Goal: Task Accomplishment & Management: Complete application form

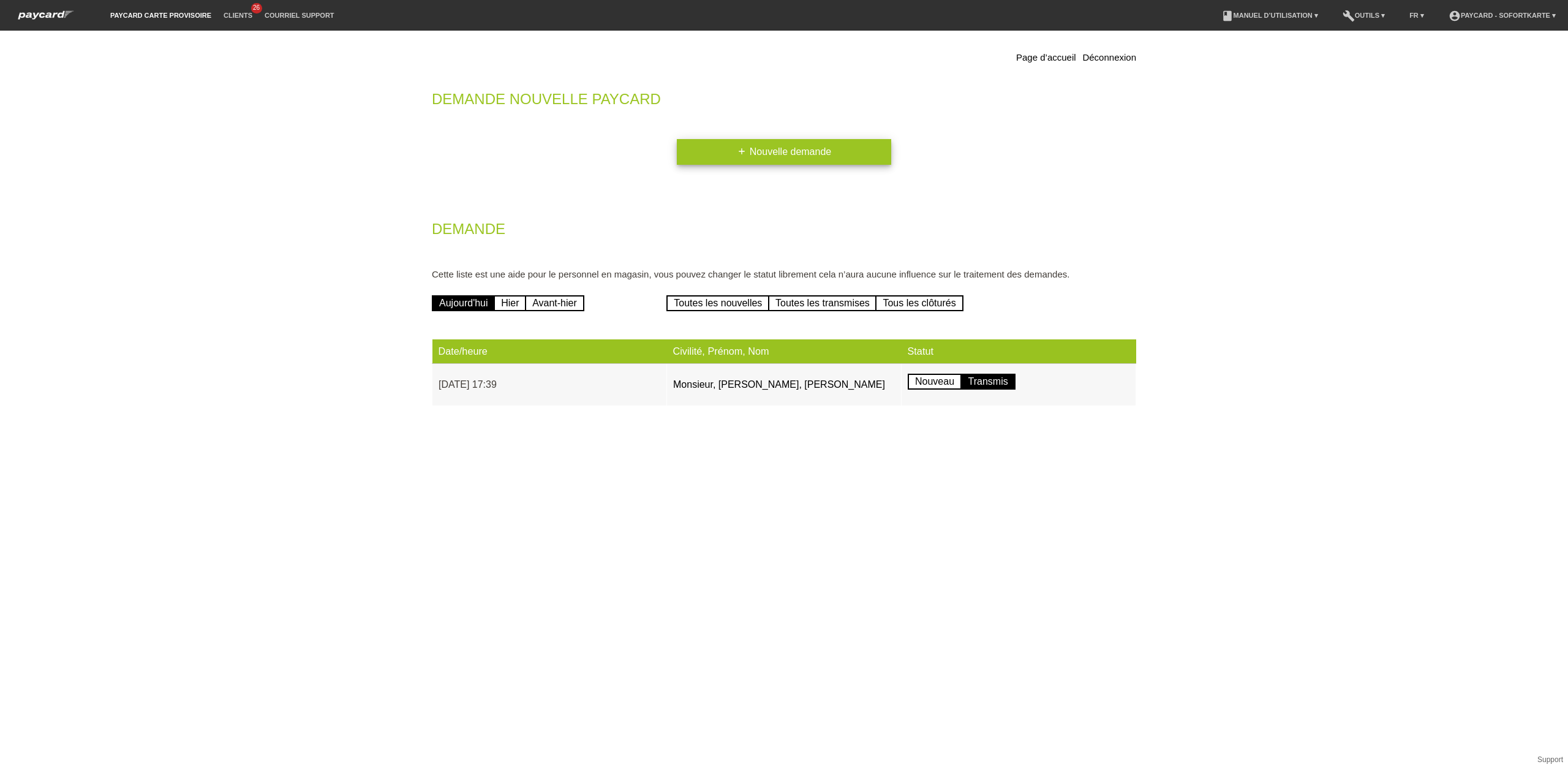
click at [806, 153] on link "add Nouvelle demande" at bounding box center [784, 152] width 214 height 26
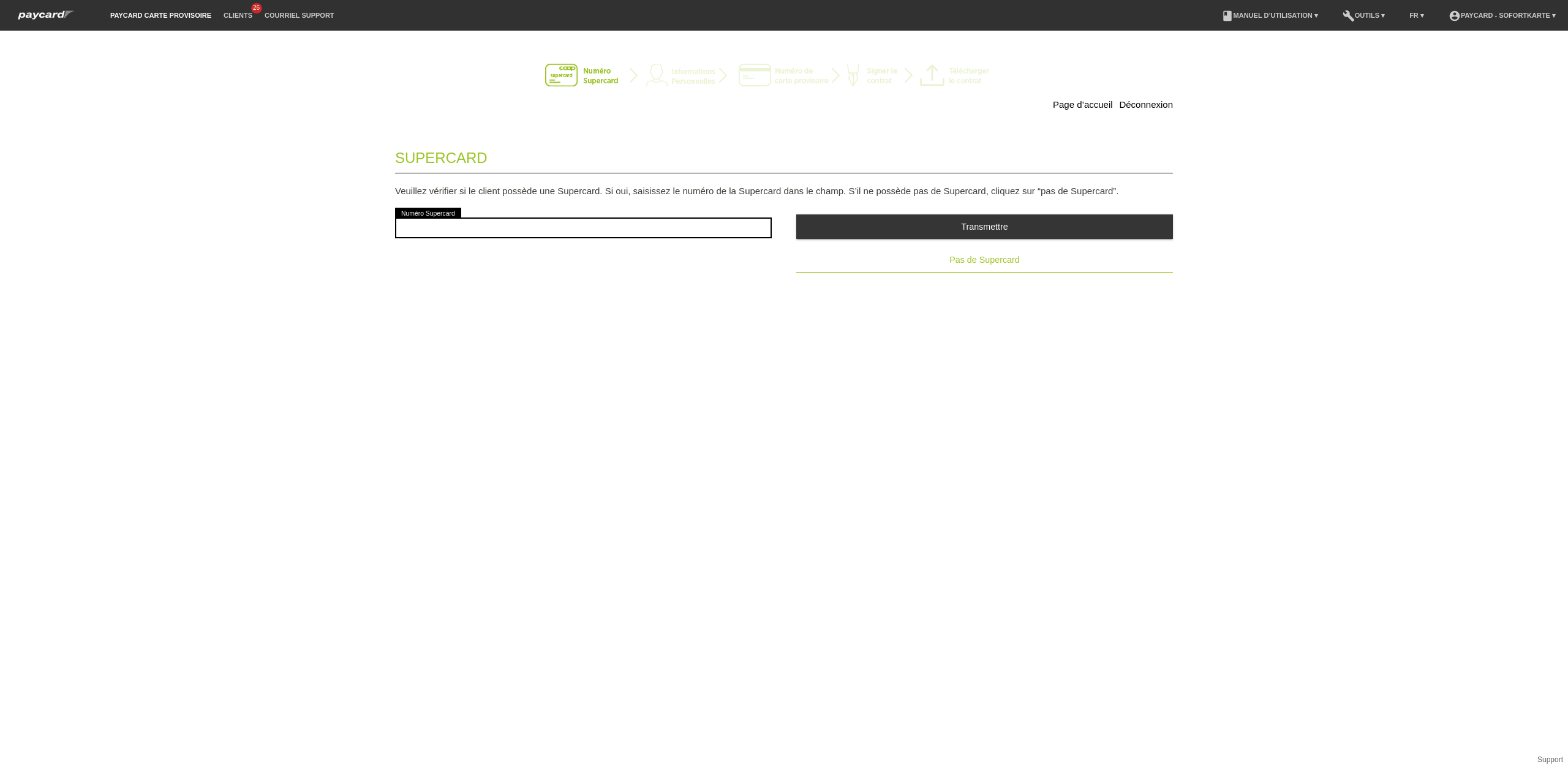
click at [986, 259] on span "Pas de Supercard" at bounding box center [984, 260] width 70 height 10
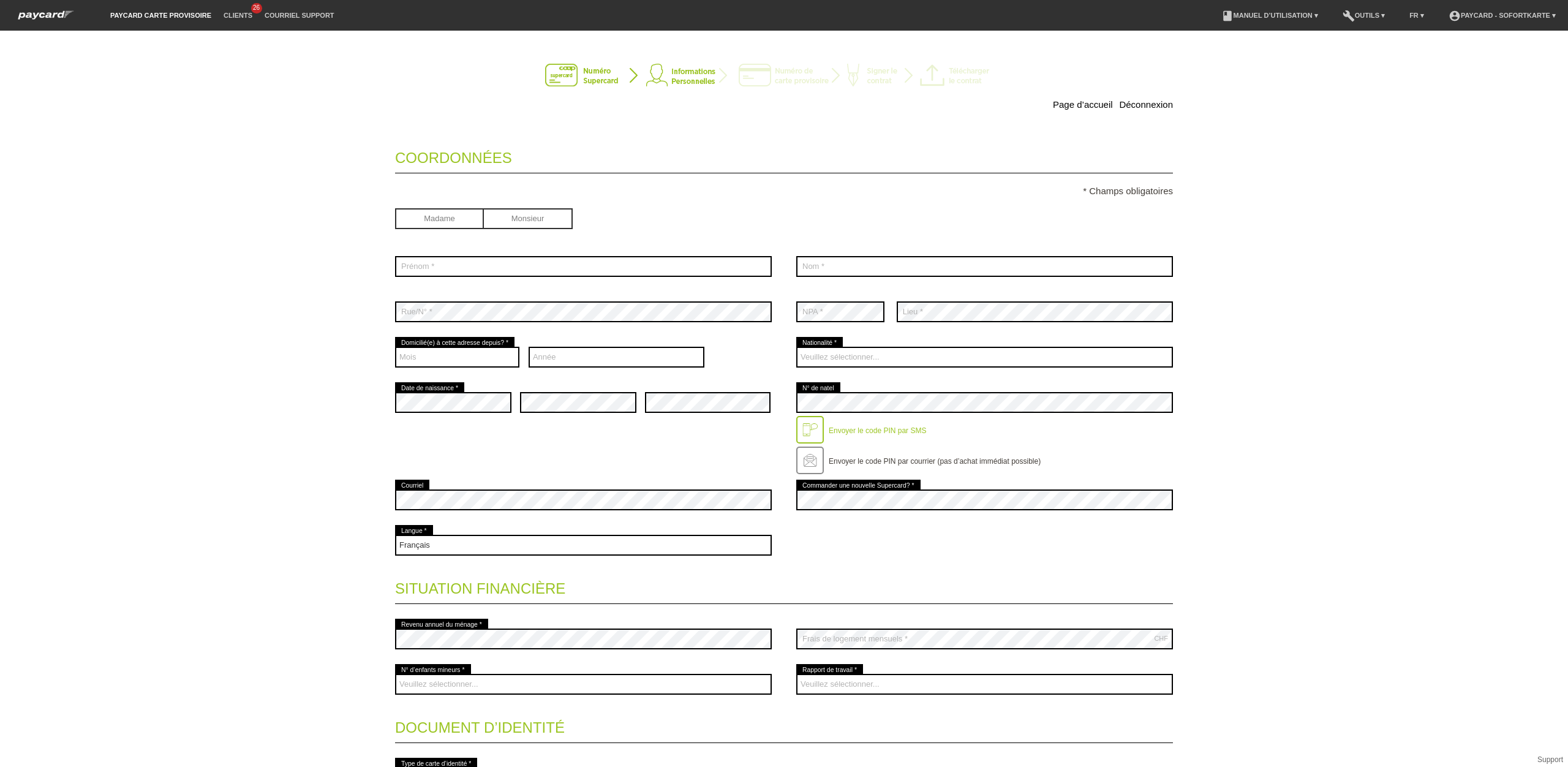
click at [453, 222] on input "radio" at bounding box center [440, 217] width 89 height 19
radio input "true"
click at [451, 270] on input "text" at bounding box center [584, 267] width 377 height 21
type input "[PERSON_NAME]"
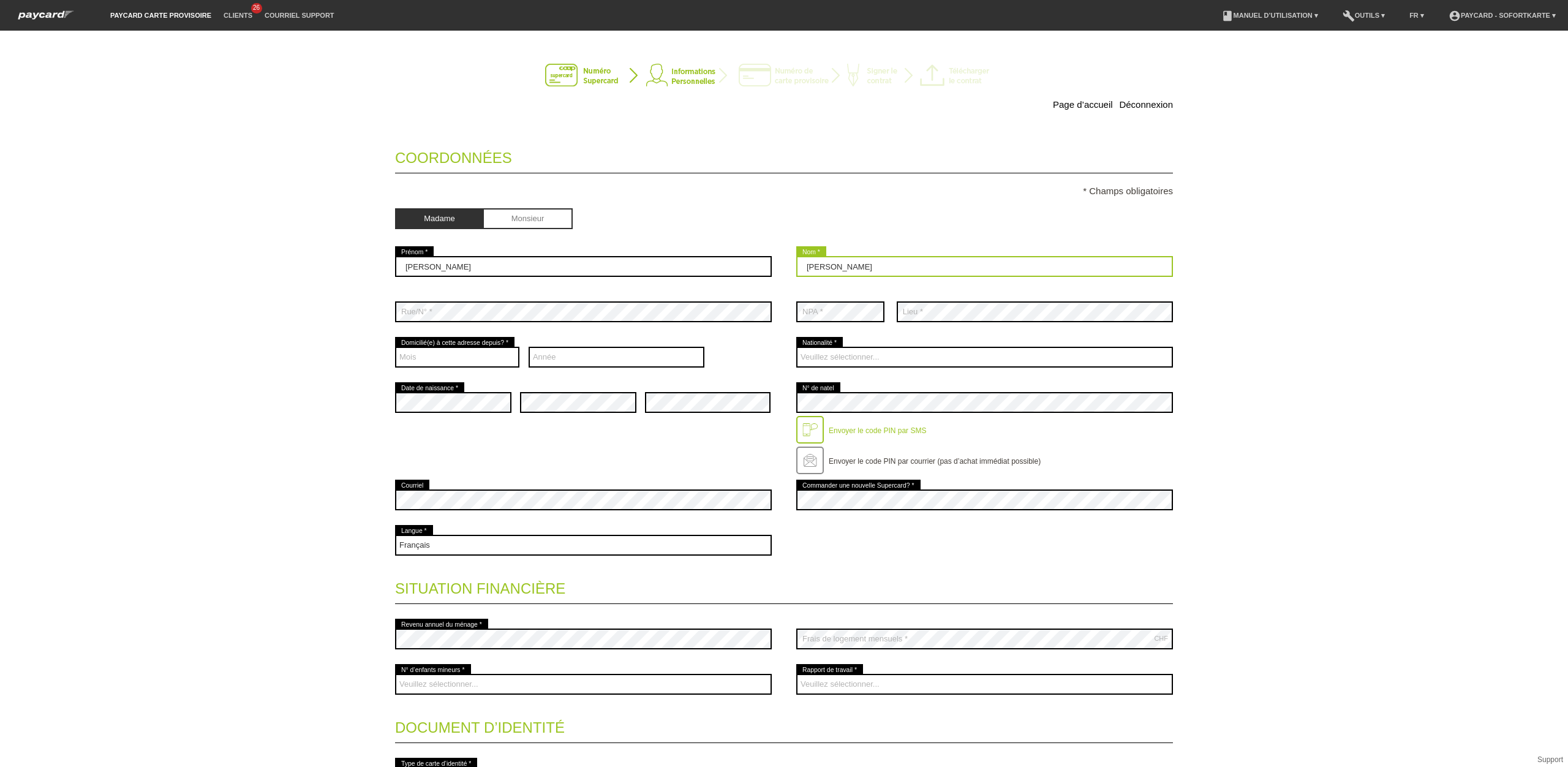
type input "[PERSON_NAME]"
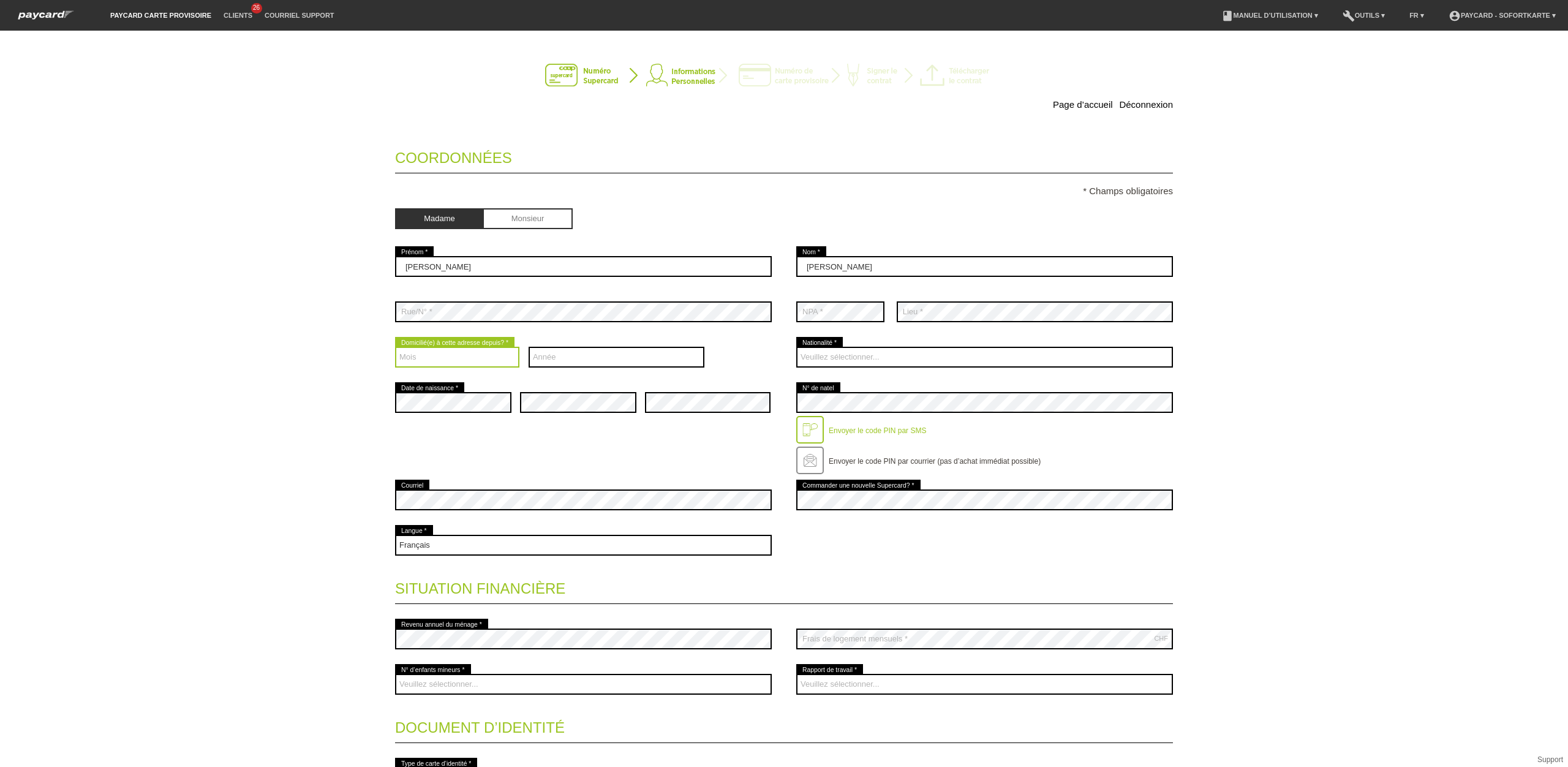
click at [467, 356] on select "Mois 01 02 03 04 05 06 07 08 09 10 11 12" at bounding box center [457, 357] width 124 height 21
select select "03"
click at [395, 348] on select "Mois 01 02 03 04 05 06 07 08 09 10 11 12" at bounding box center [457, 357] width 124 height 21
click at [593, 359] on select "Année 2025 2024 2023 2022 2021 2020 2019 2018 2017 2016" at bounding box center [617, 357] width 177 height 21
select select "2025"
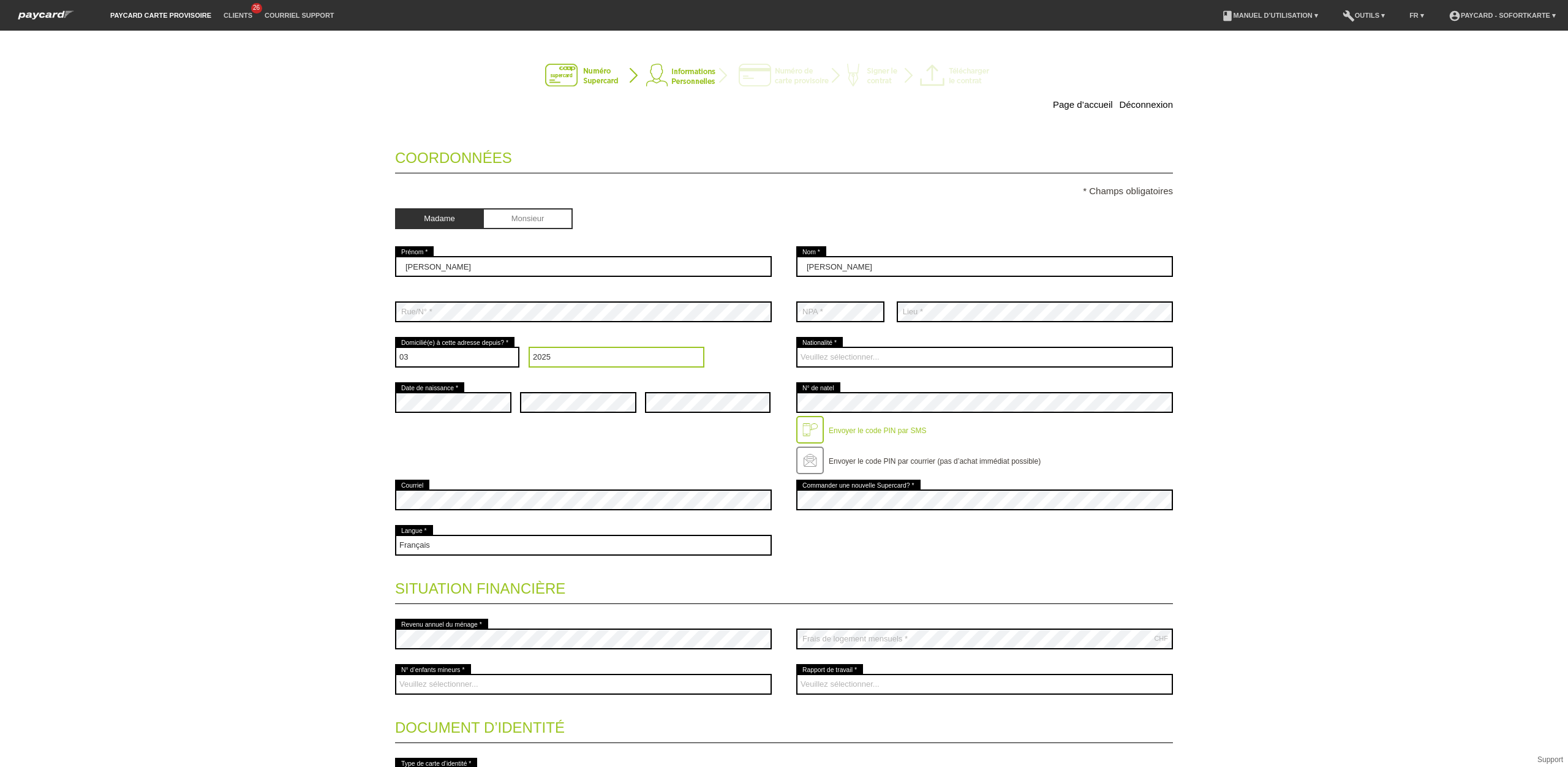
click at [529, 348] on select "Année 2025 2024 2023 2022 2021 2020 2019 2018 2017 2016" at bounding box center [617, 357] width 177 height 21
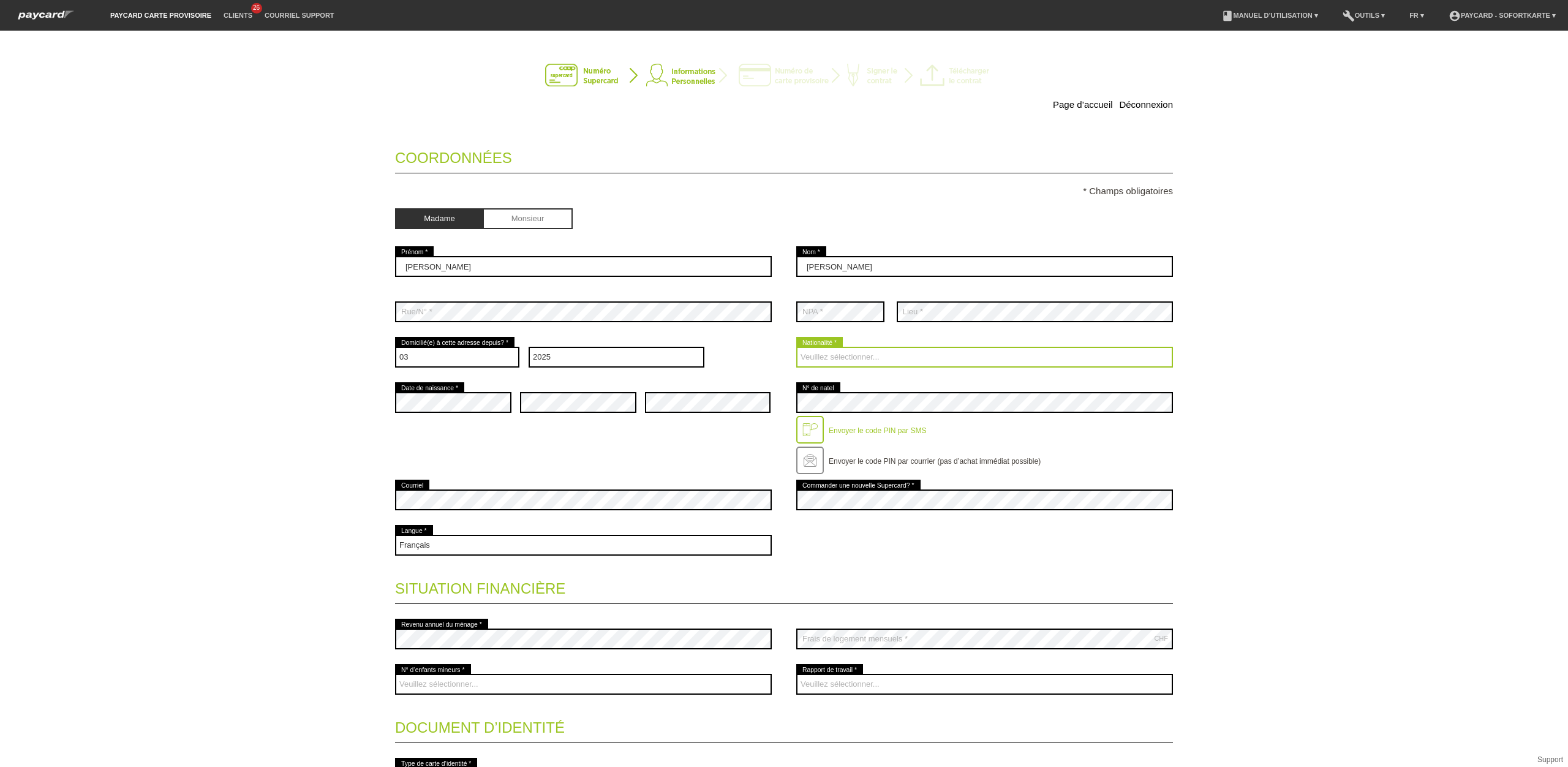
click at [873, 354] on select "Veuillez sélectionner... [GEOGRAPHIC_DATA] [GEOGRAPHIC_DATA] [GEOGRAPHIC_DATA] …" at bounding box center [984, 357] width 377 height 21
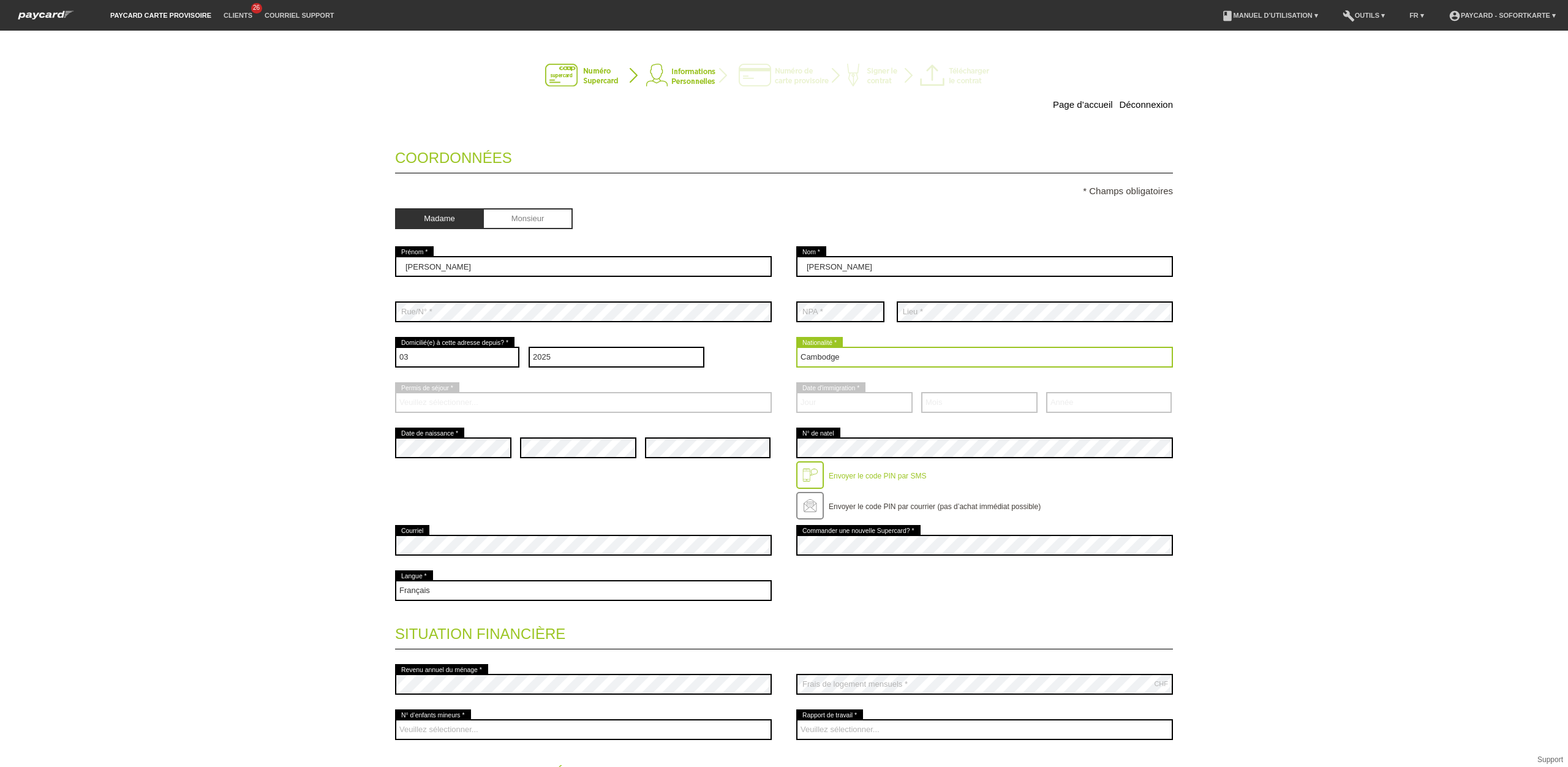
select select "CO"
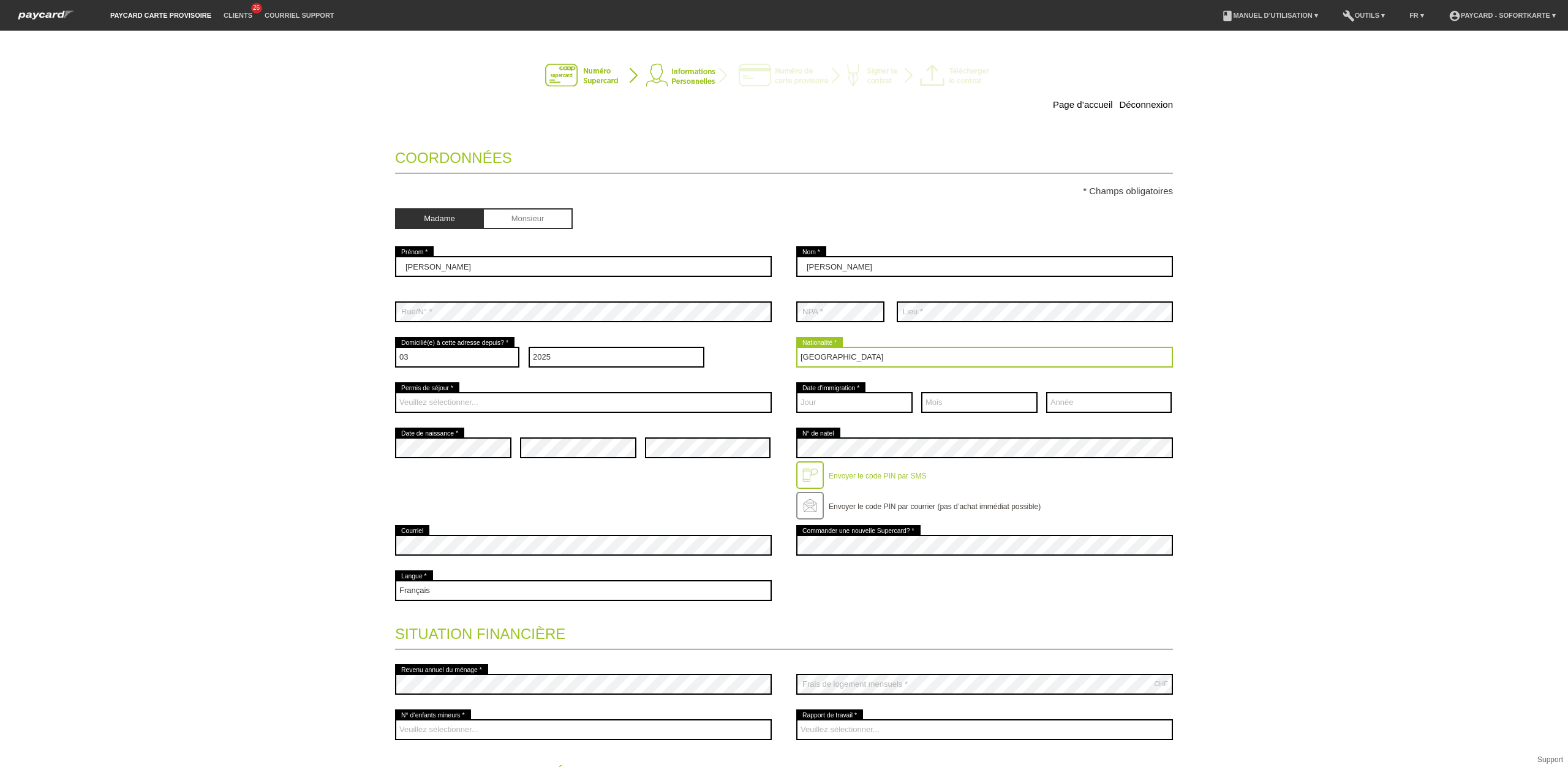
click at [865, 351] on select "Veuillez sélectionner... [GEOGRAPHIC_DATA] [GEOGRAPHIC_DATA] [GEOGRAPHIC_DATA] …" at bounding box center [984, 357] width 377 height 21
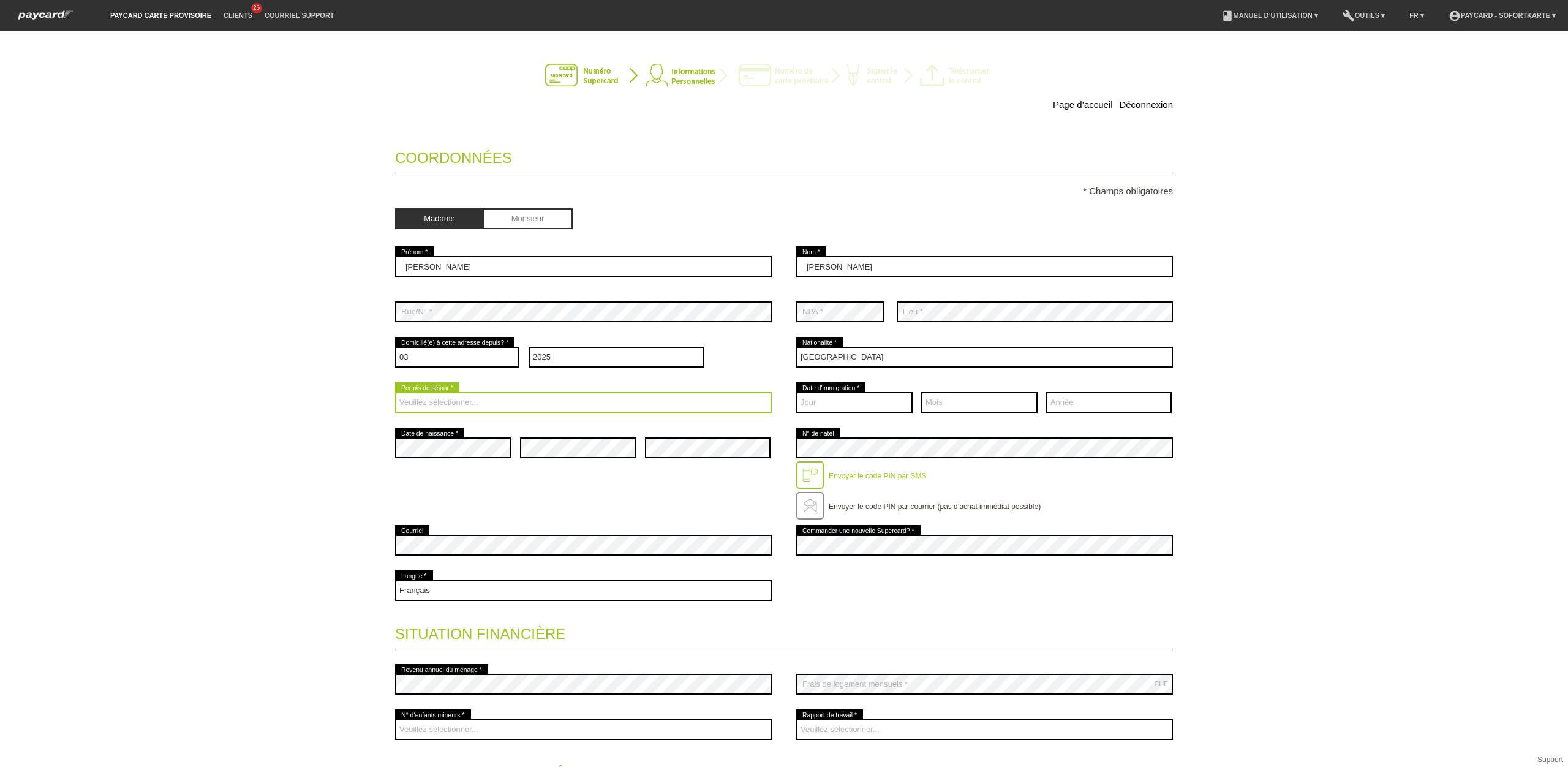
drag, startPoint x: 451, startPoint y: 396, endPoint x: 455, endPoint y: 407, distance: 11.7
click at [451, 396] on select "Veuillez sélectionner... C B B - Statut de réfugié Autre" at bounding box center [584, 403] width 377 height 21
select select "C"
click at [395, 394] on select "Veuillez sélectionner... C B B - Statut de réfugié Autre" at bounding box center [584, 403] width 377 height 21
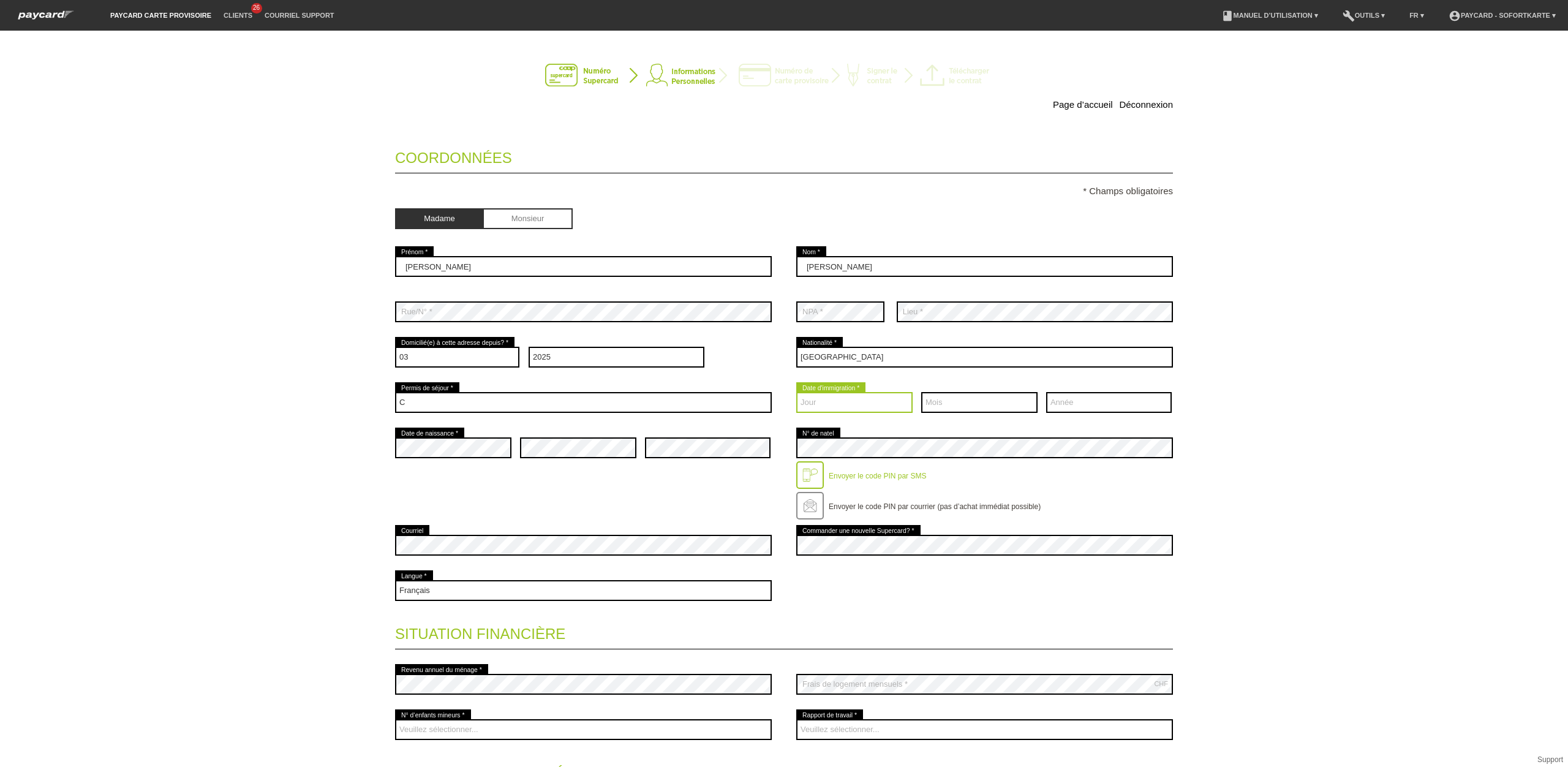
click at [849, 398] on select "Jour 01 02 03 04 05 06 07 08 09 10 11 12 13 14 15 16 17" at bounding box center [854, 403] width 116 height 21
select select "17"
click at [796, 394] on select "Jour 01 02 03 04 05 06 07 08 09 10 11 12 13 14 15 16 17" at bounding box center [854, 403] width 116 height 21
click at [997, 408] on select "Mois 01 02 03 04 05 06 07 08 09 10 11 12" at bounding box center [979, 403] width 116 height 21
select select "06"
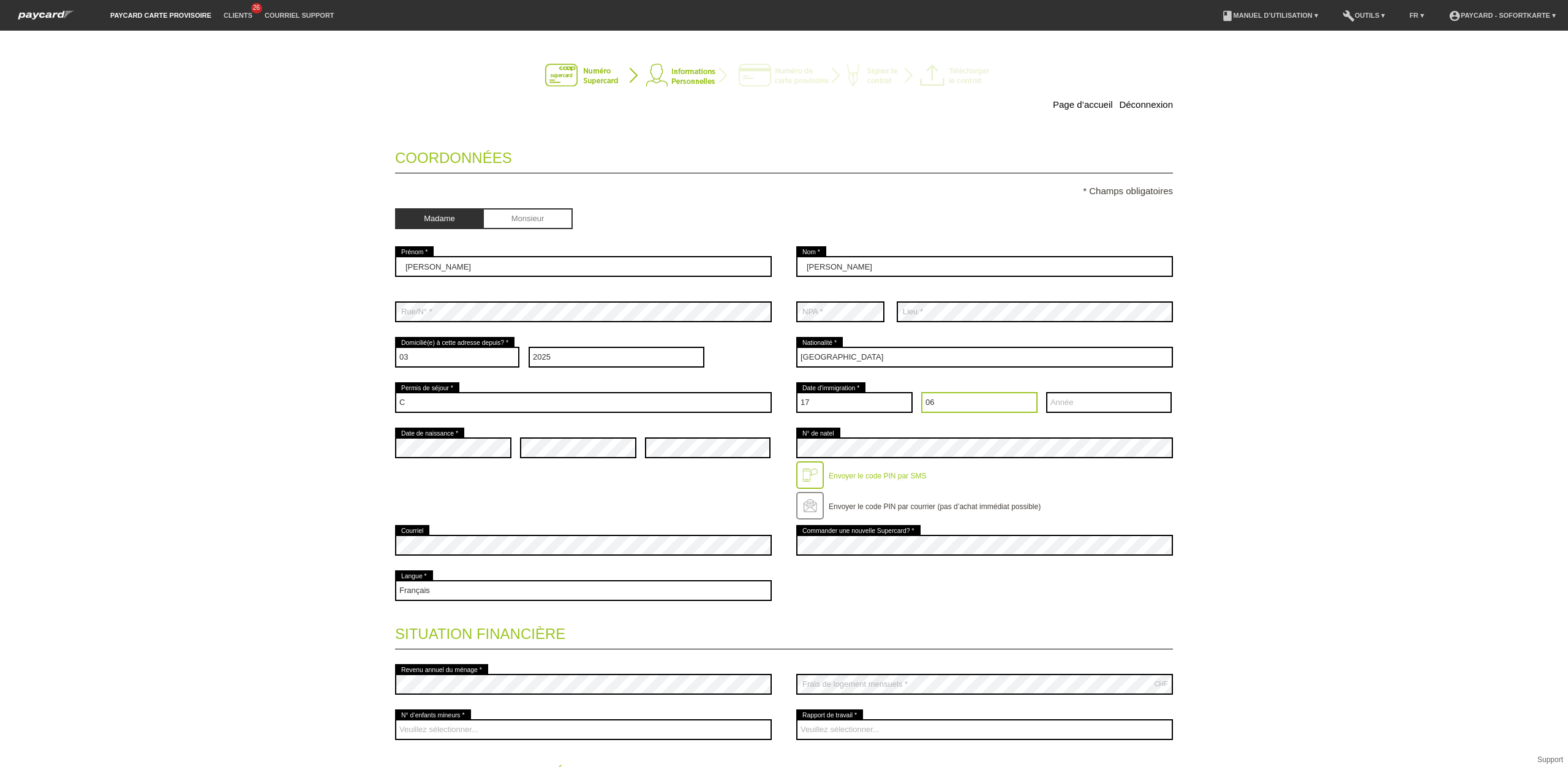
click at [921, 394] on select "Mois 01 02 03 04 05 06 07 08 09 10 11 12" at bounding box center [979, 403] width 116 height 21
click at [1120, 408] on select "Année 2025 2024 2023 2022 2021 2020 2019 2018 2017 2016" at bounding box center [1109, 403] width 125 height 21
select select "1996"
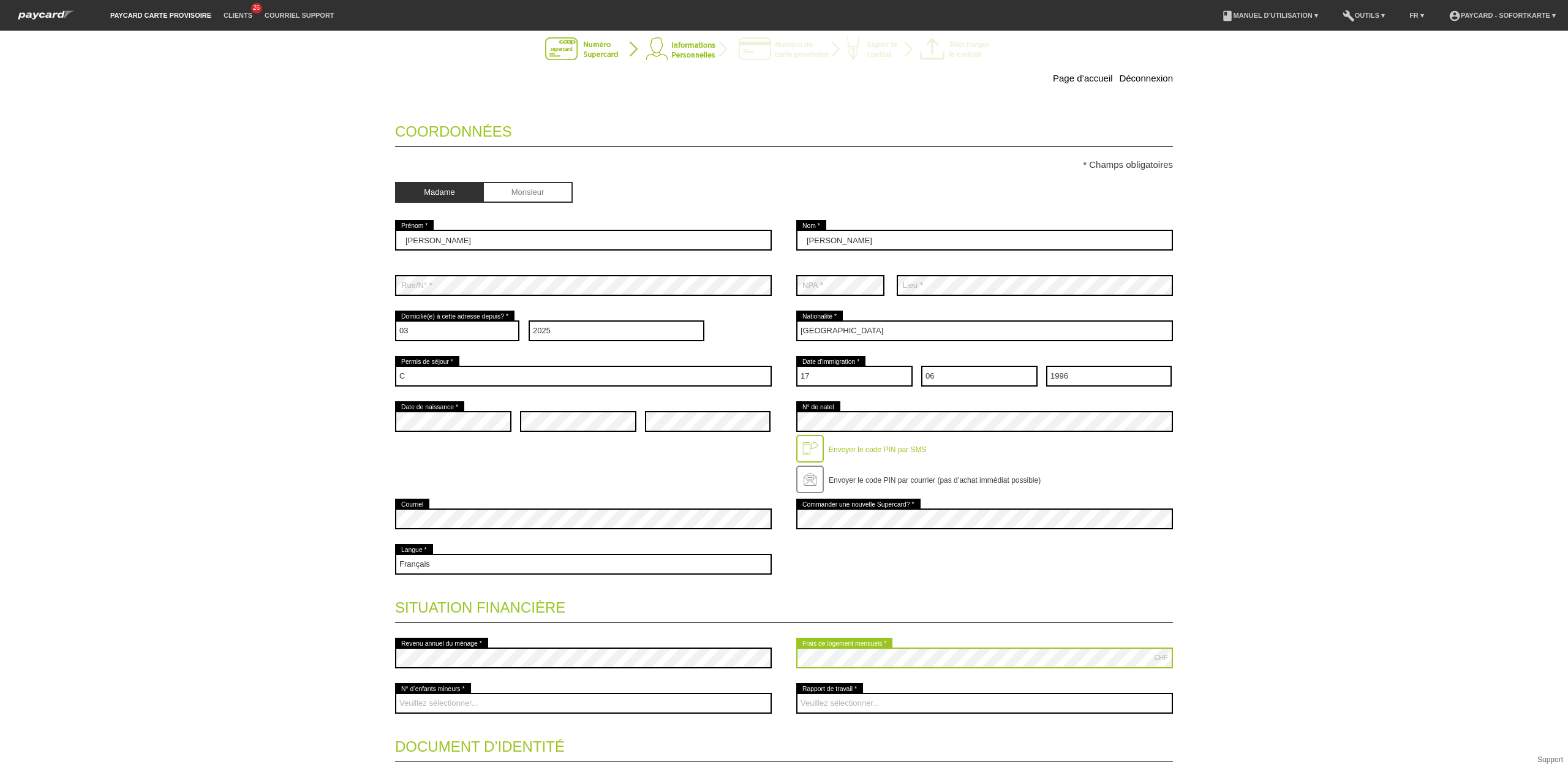
scroll to position [117, 0]
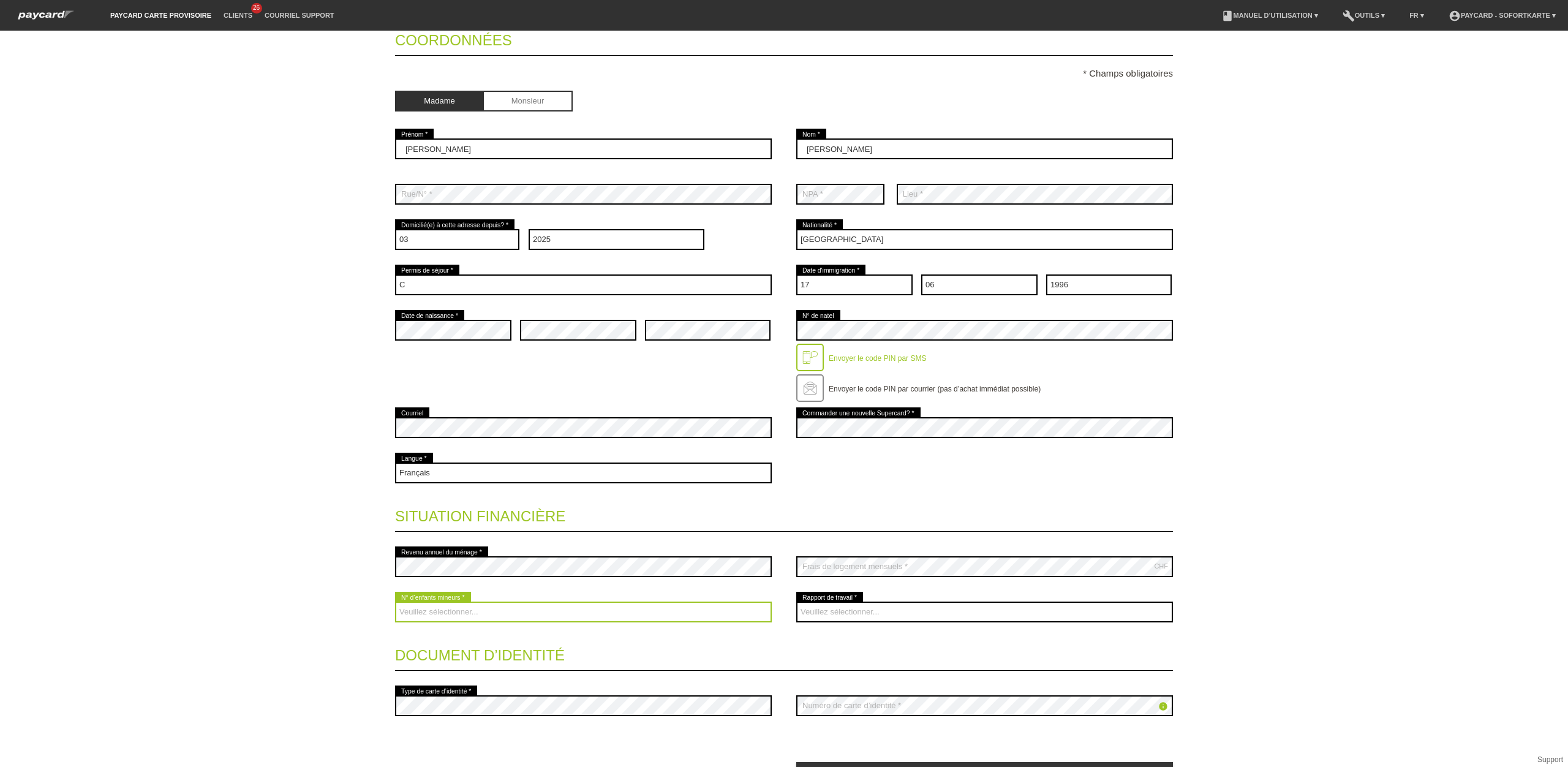
click at [427, 615] on select "Veuillez sélectionner... 0 1 2 3 4 5 6 7 8 9" at bounding box center [584, 612] width 377 height 21
select select "0"
click at [395, 603] on select "Veuillez sélectionner... 0 1 2 3 4 5 6 7 8 9" at bounding box center [584, 612] width 377 height 21
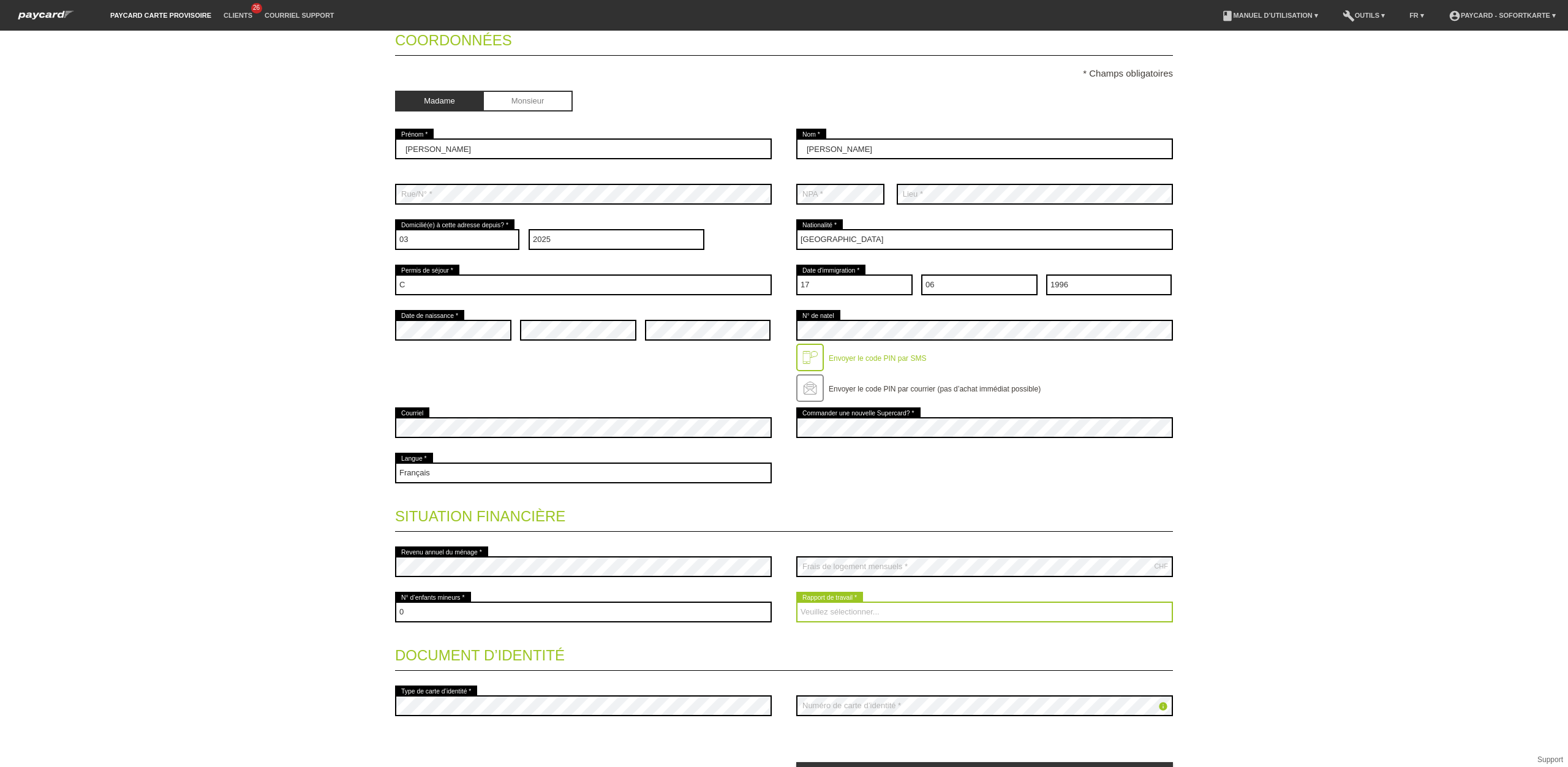
click at [919, 616] on select "Veuillez sélectionner... A durée indéterminée A durée déterminée Apprenti/étudi…" at bounding box center [984, 612] width 377 height 21
select select "UNLIMITED"
click at [796, 603] on select "Veuillez sélectionner... A durée indéterminée A durée déterminée Apprenti/étudi…" at bounding box center [984, 612] width 377 height 21
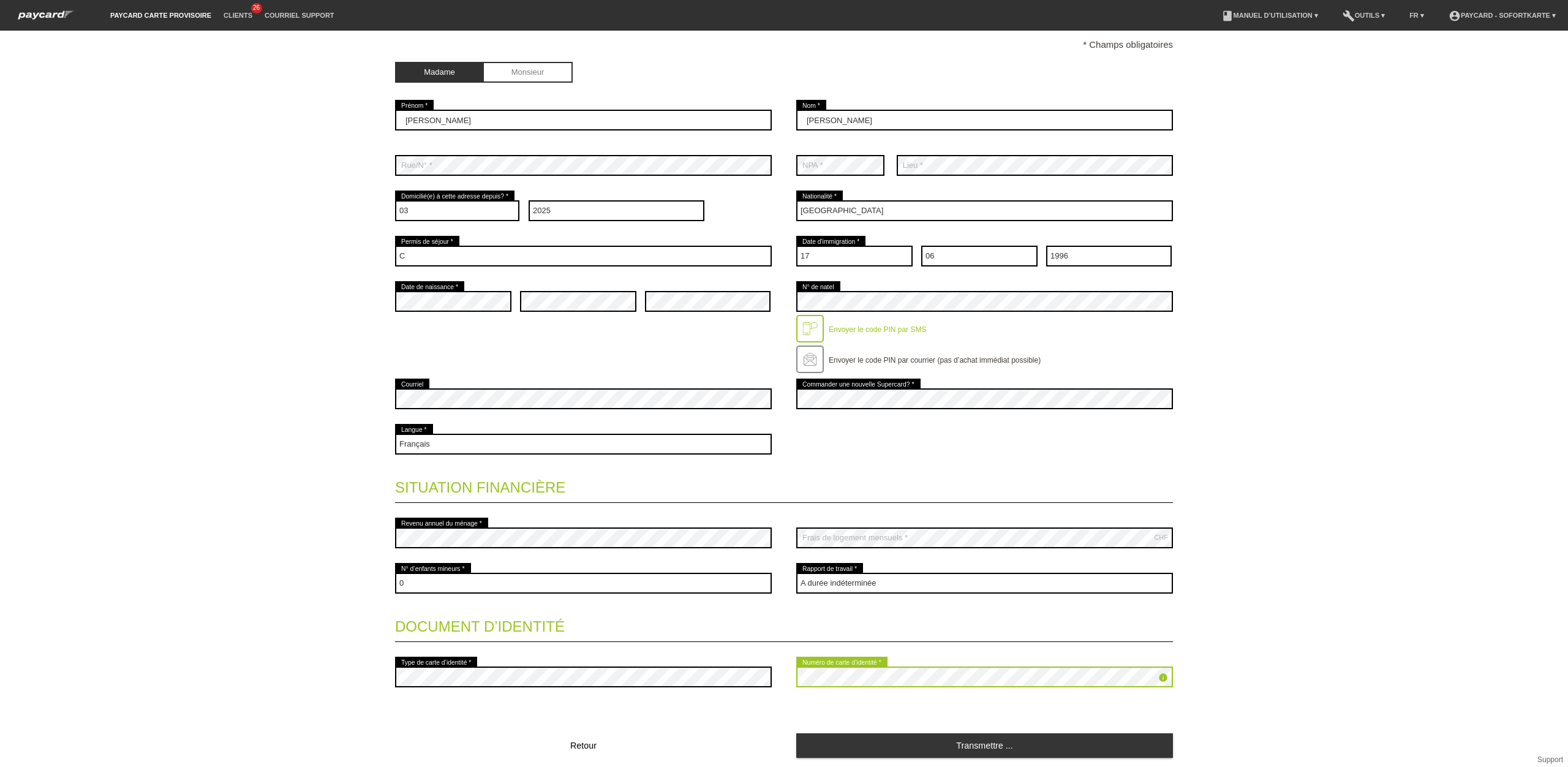
scroll to position [190, 0]
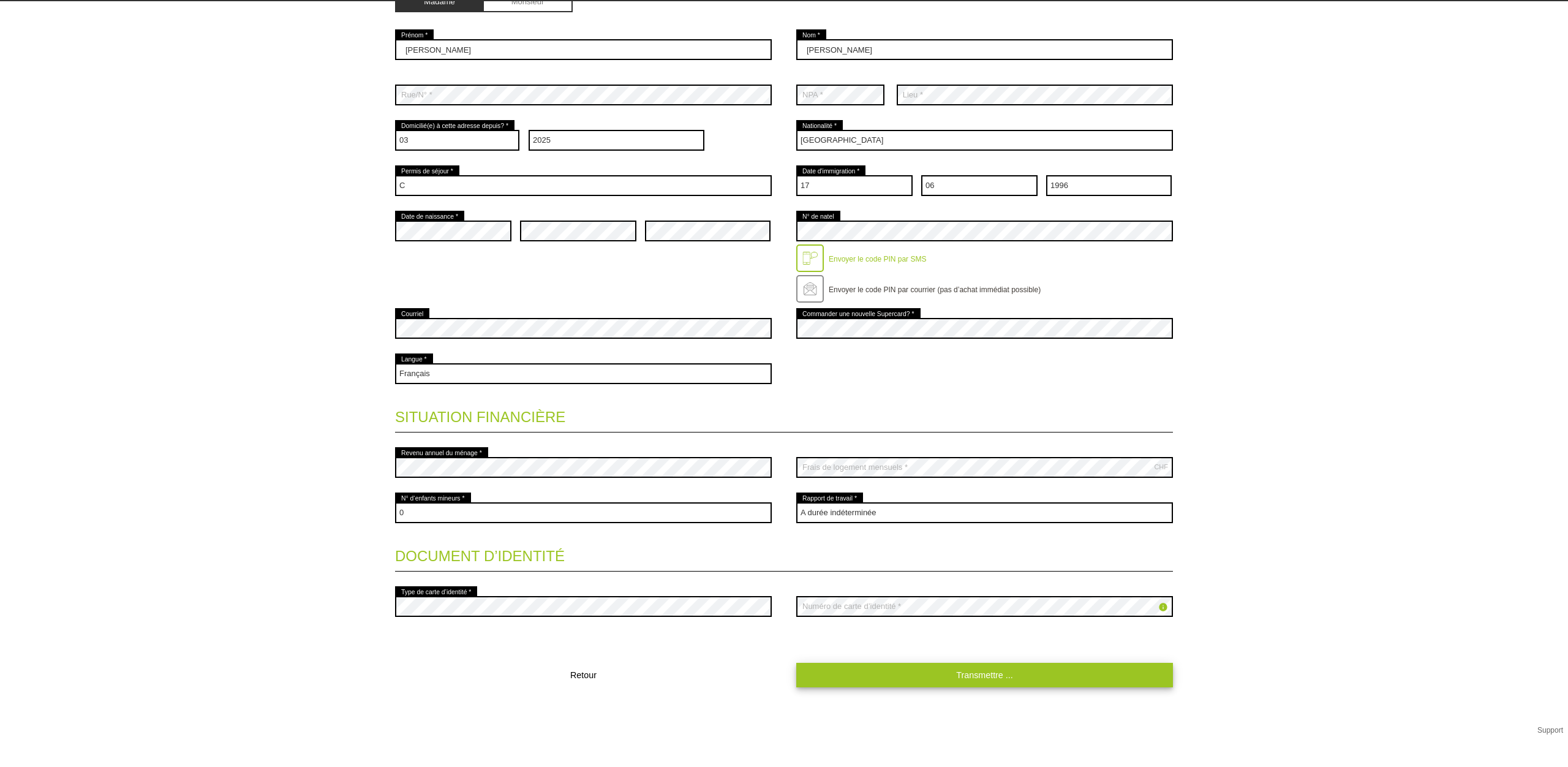
click at [914, 672] on fieldset "Coordonnées * Champs obligatoires Madame Monsieur [PERSON_NAME] error Prénom *" at bounding box center [784, 334] width 778 height 768
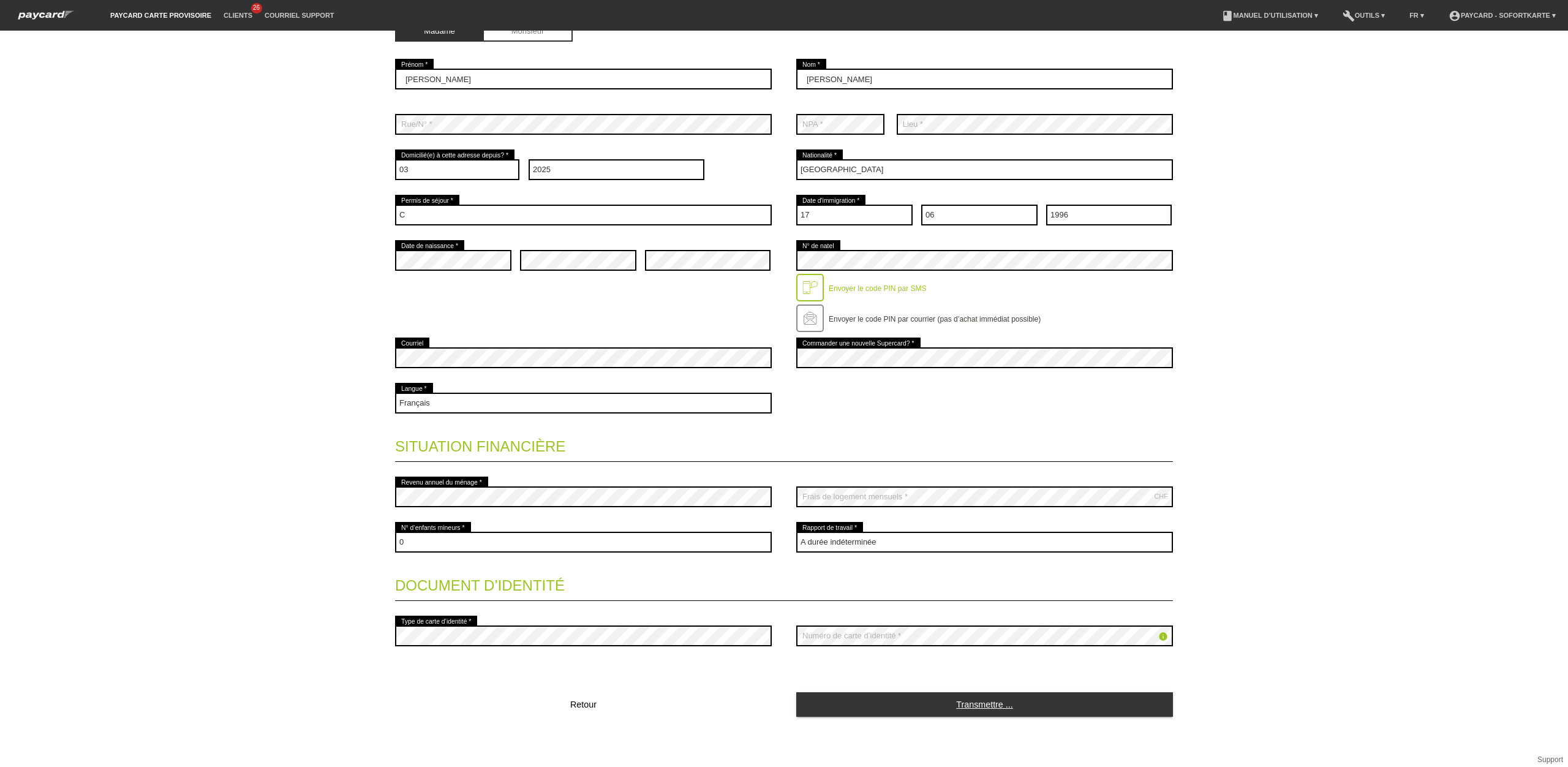
click at [952, 706] on link "Transmettre ..." at bounding box center [984, 704] width 377 height 24
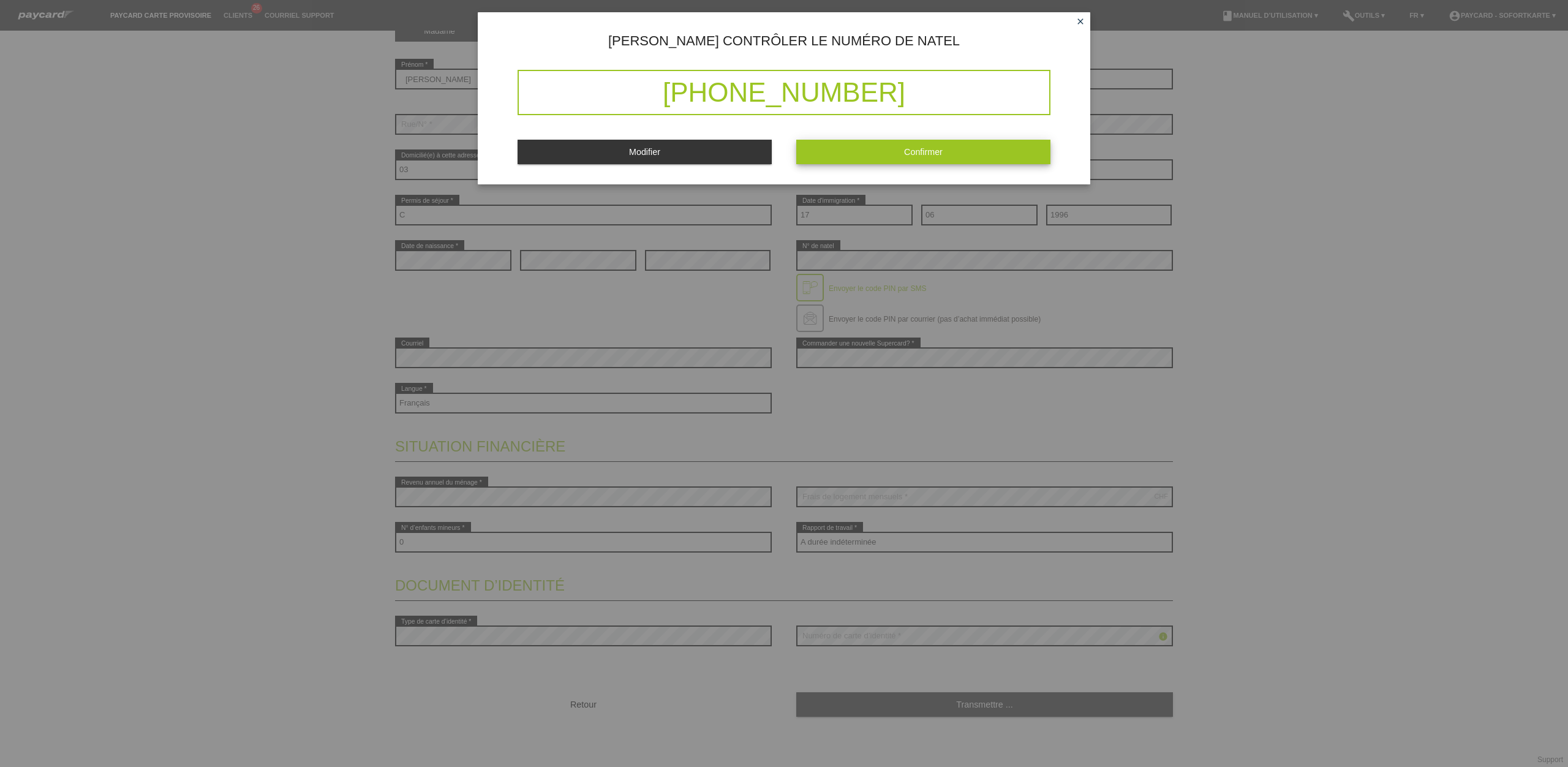
click at [860, 152] on button "Confirmer" at bounding box center [923, 151] width 254 height 24
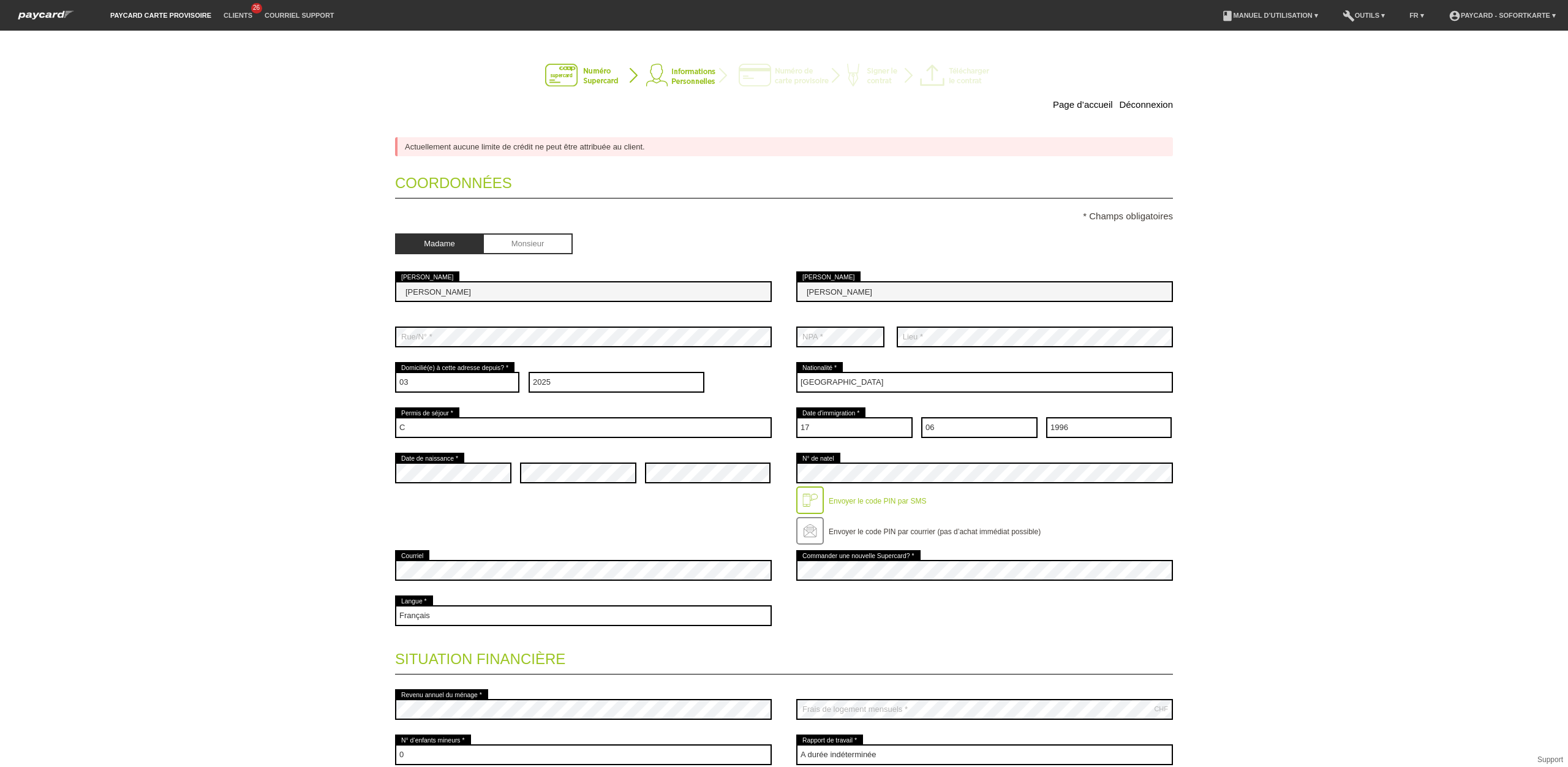
scroll to position [0, 0]
